Goal: Book appointment/travel/reservation

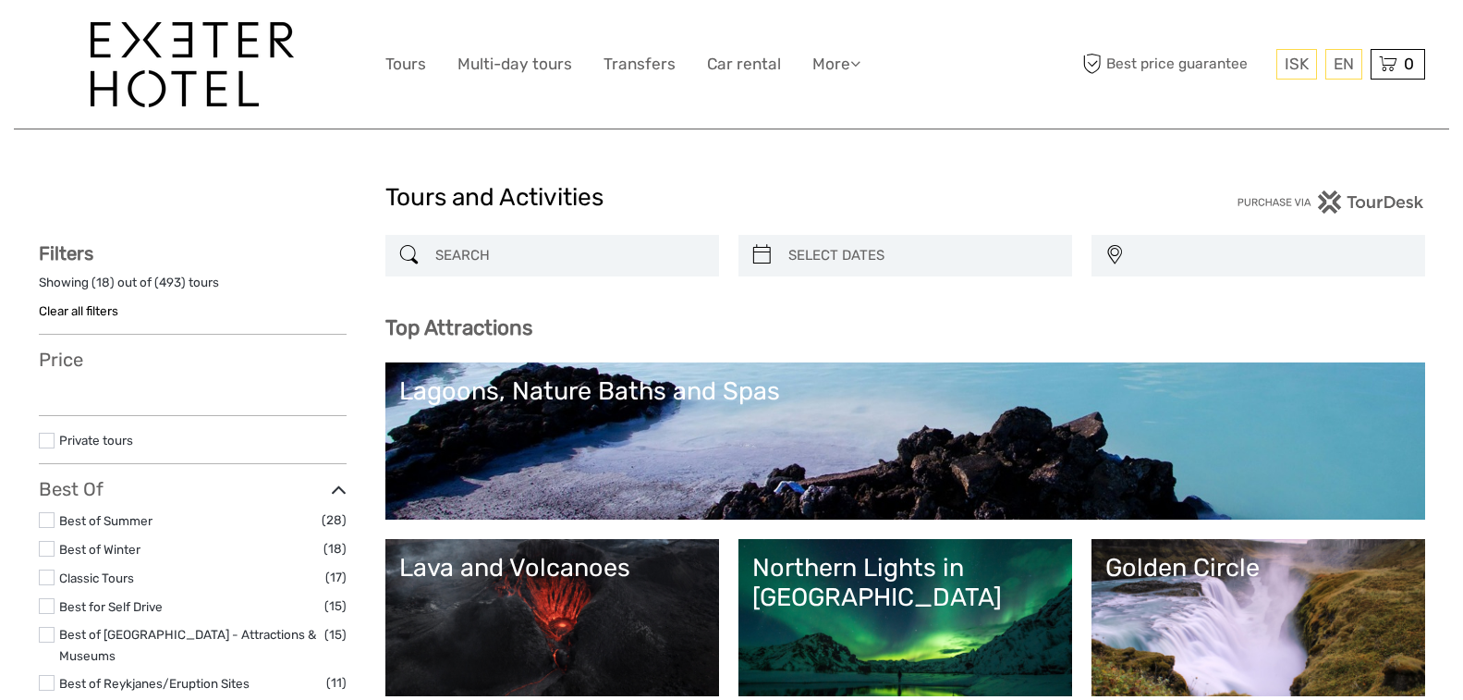
select select
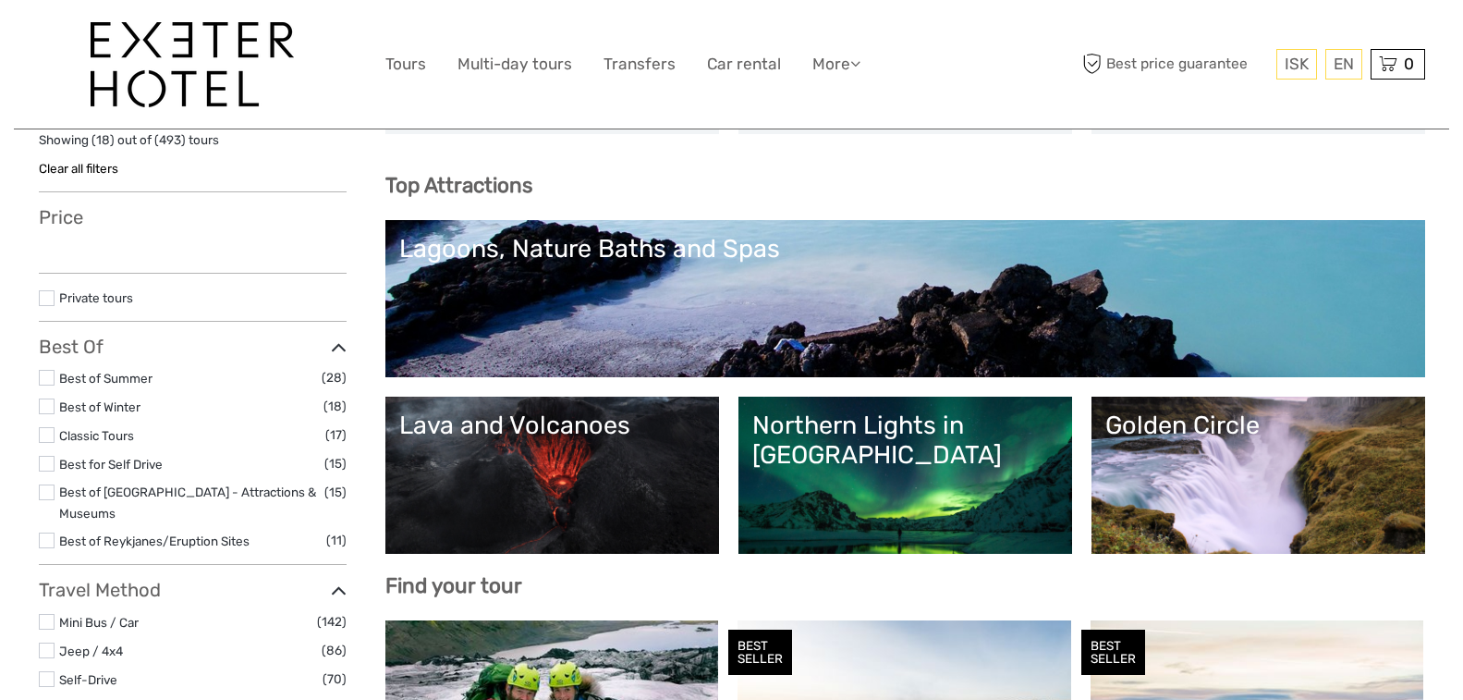
select select
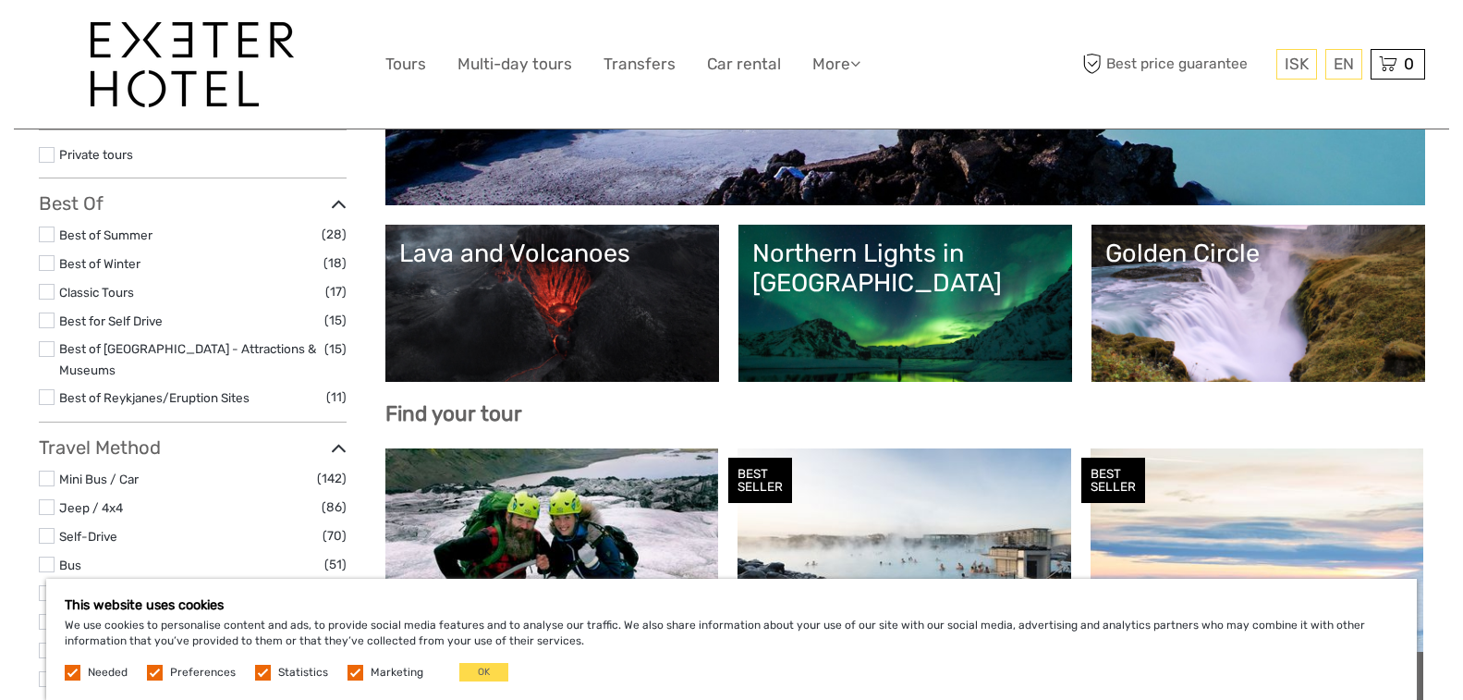
scroll to position [185, 0]
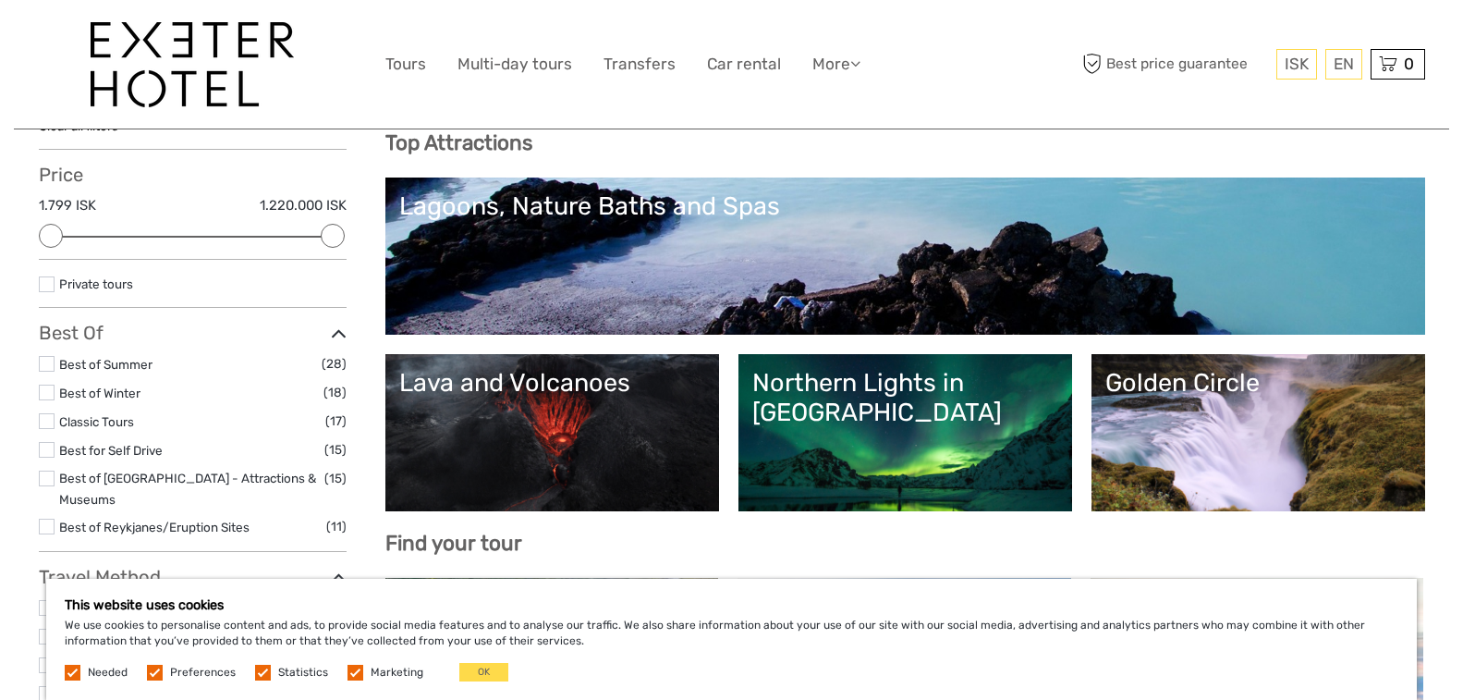
click at [553, 430] on link "Lava and Volcanoes" at bounding box center [552, 432] width 306 height 129
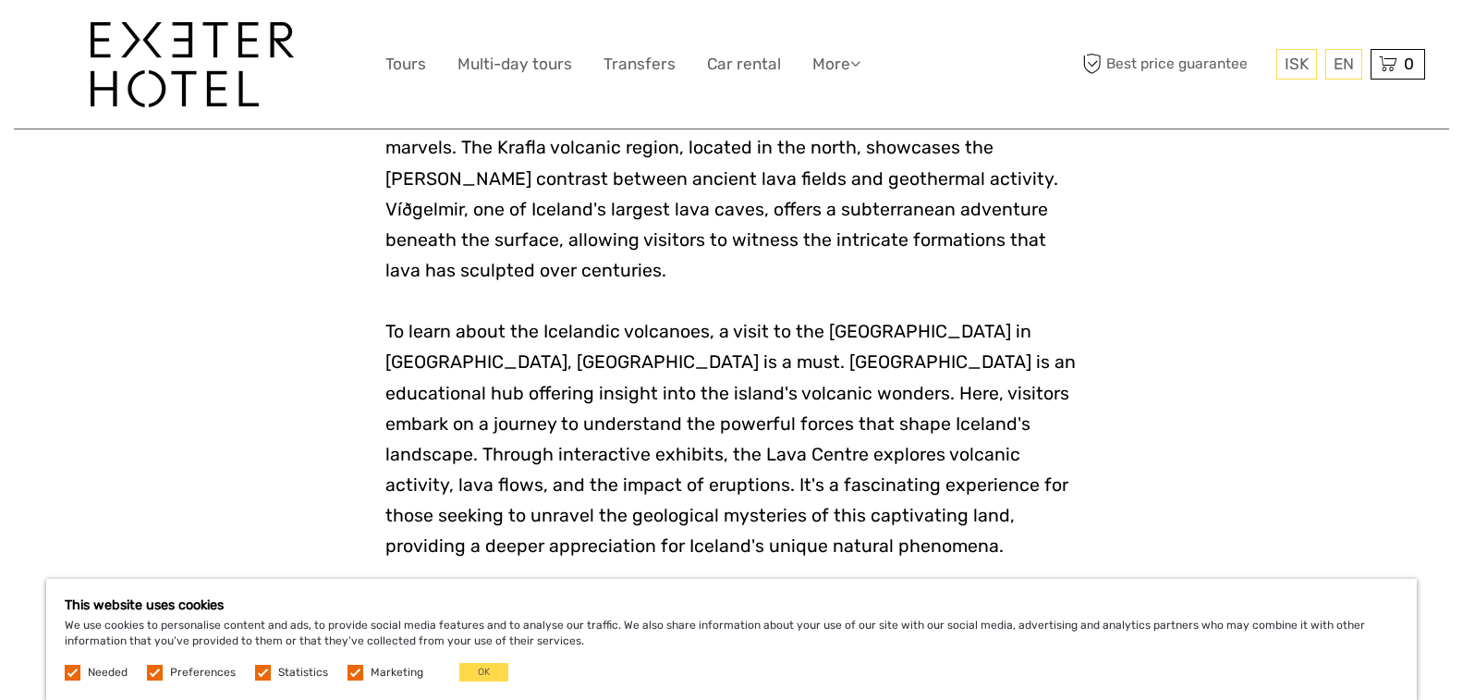
scroll to position [1812, 0]
